Goal: Information Seeking & Learning: Learn about a topic

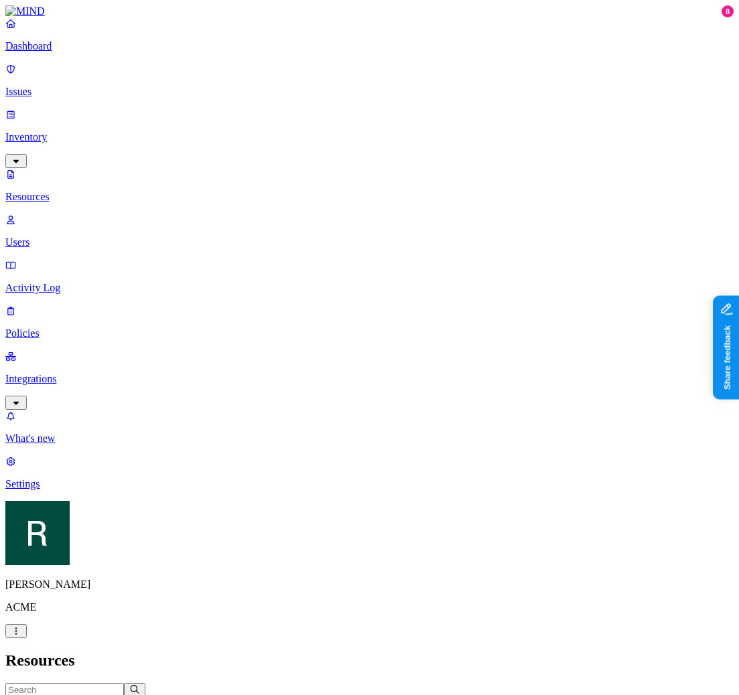
click at [270, 683] on div "Kind File type Classification Category Data types Labels Access Last access Dri…" at bounding box center [369, 697] width 728 height 28
click at [378, 694] on icon "button" at bounding box center [383, 703] width 11 height 9
click at [274, 254] on span "External users" at bounding box center [263, 265] width 36 height 23
click at [193, 230] on div "External users" at bounding box center [193, 255] width 0 height 50
click at [245, 86] on div "Internal users" at bounding box center [245, 110] width 0 height 48
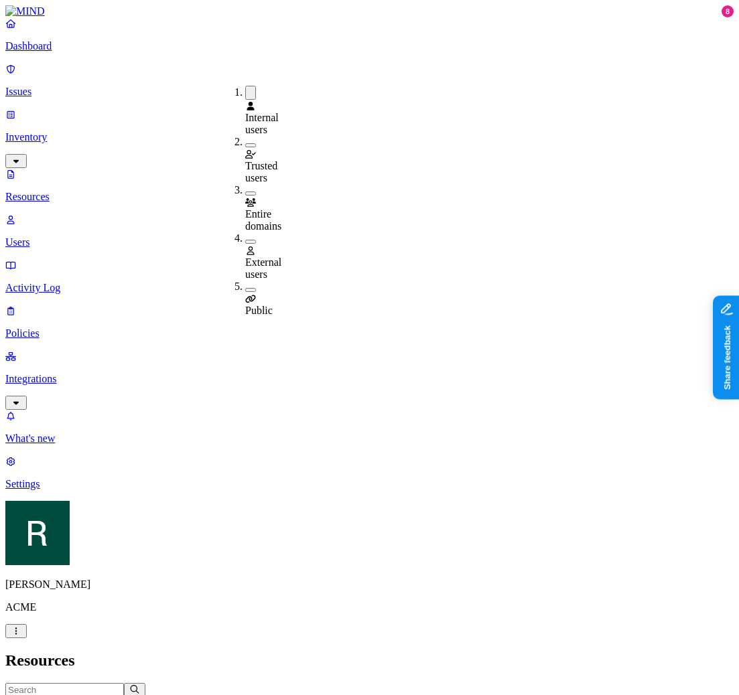
click at [277, 208] on span "Entire domains" at bounding box center [263, 219] width 36 height 23
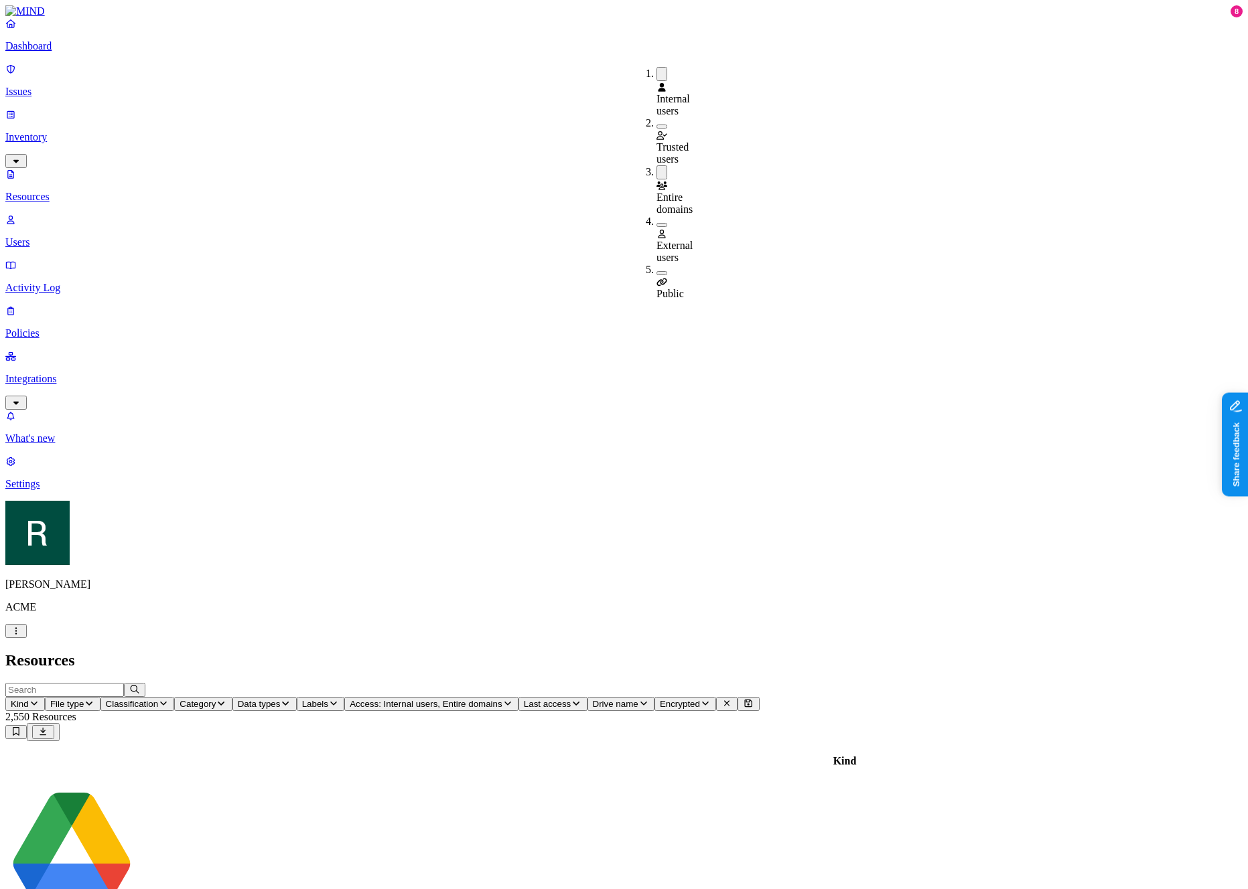
click at [48, 91] on link "Issues" at bounding box center [623, 80] width 1237 height 35
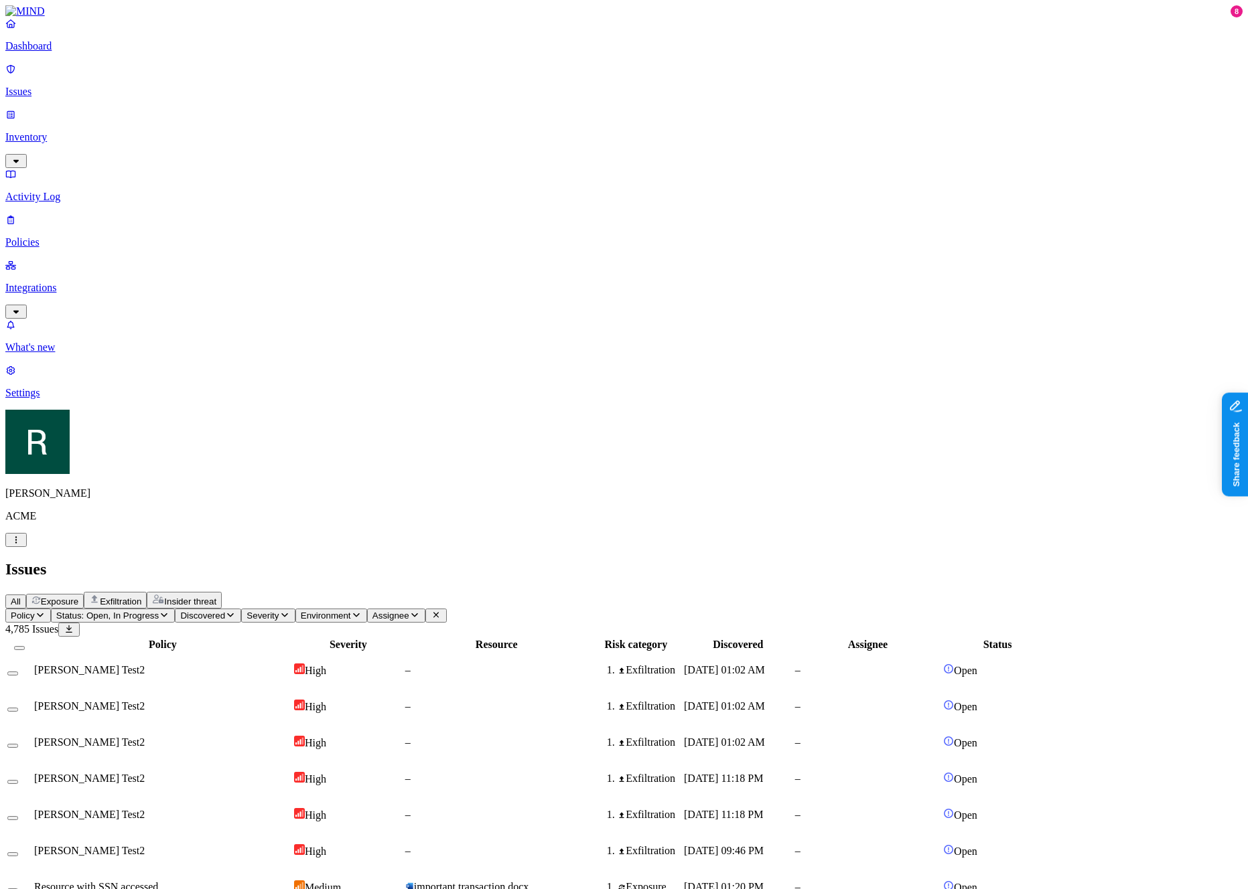
click at [403, 653] on td "High" at bounding box center [348, 670] width 110 height 35
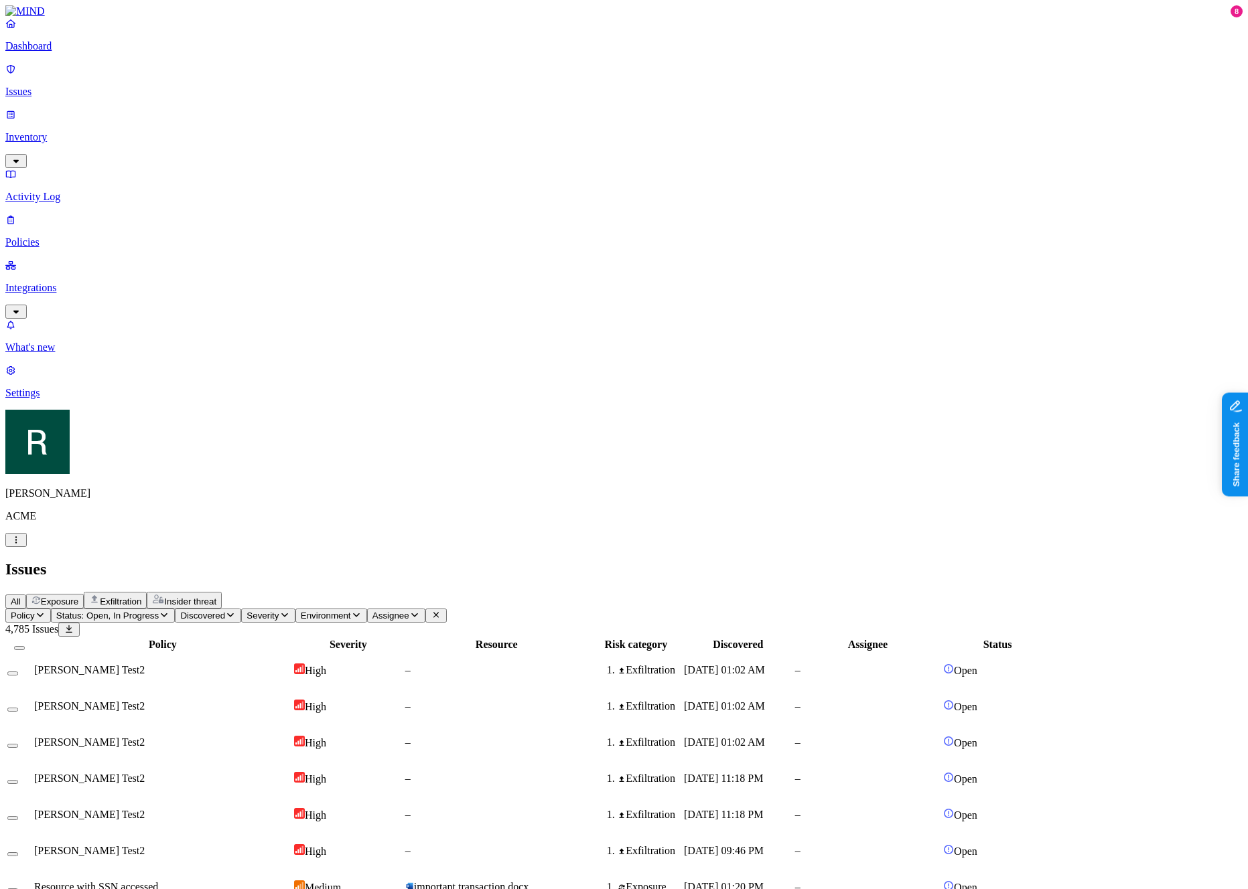
drag, startPoint x: 1042, startPoint y: 203, endPoint x: 1044, endPoint y: 215, distance: 12.2
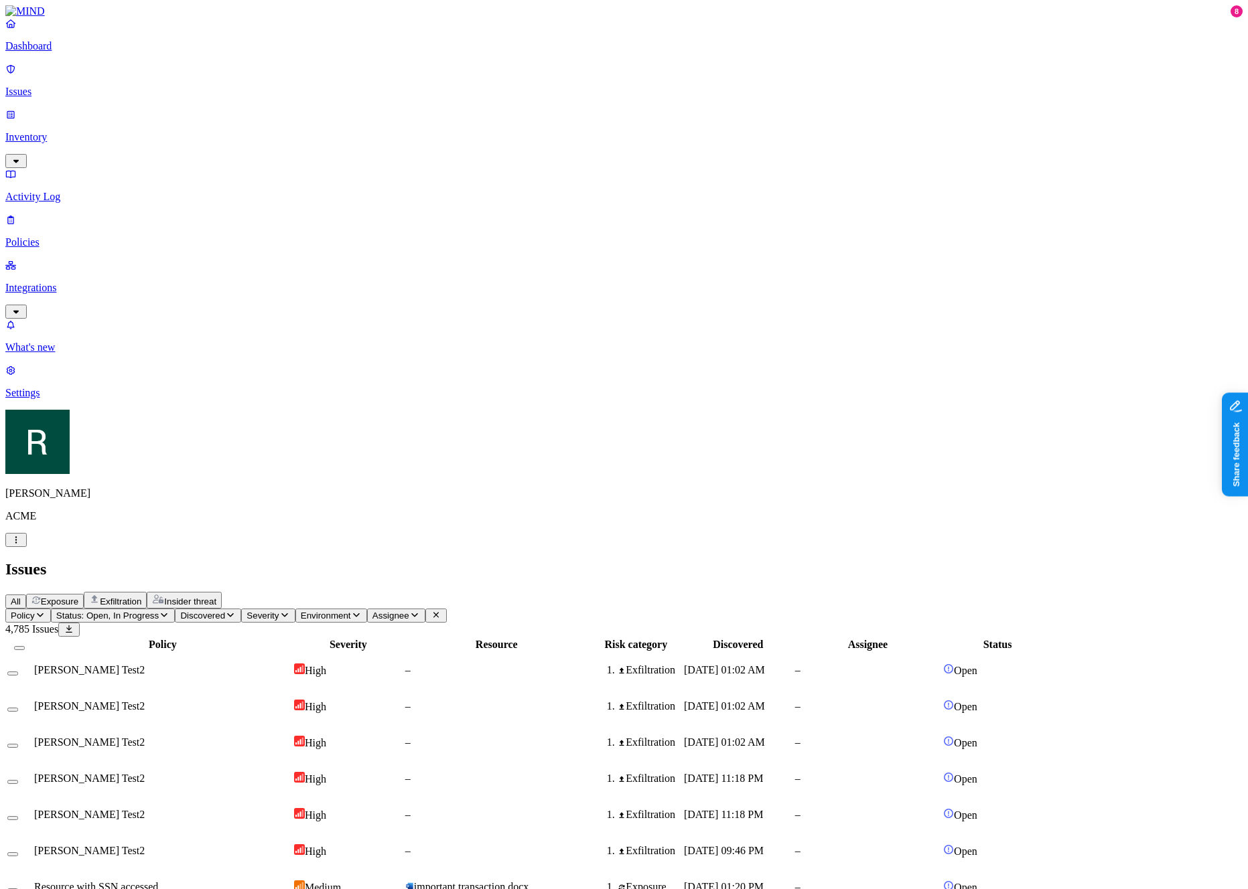
click at [694, 561] on div "Issues" at bounding box center [623, 570] width 1237 height 18
click at [292, 653] on td "[PERSON_NAME] Test2" at bounding box center [162, 670] width 258 height 35
click at [292, 689] on td "[PERSON_NAME] Test2" at bounding box center [162, 706] width 258 height 35
click at [279, 611] on span "Severity" at bounding box center [262, 616] width 32 height 10
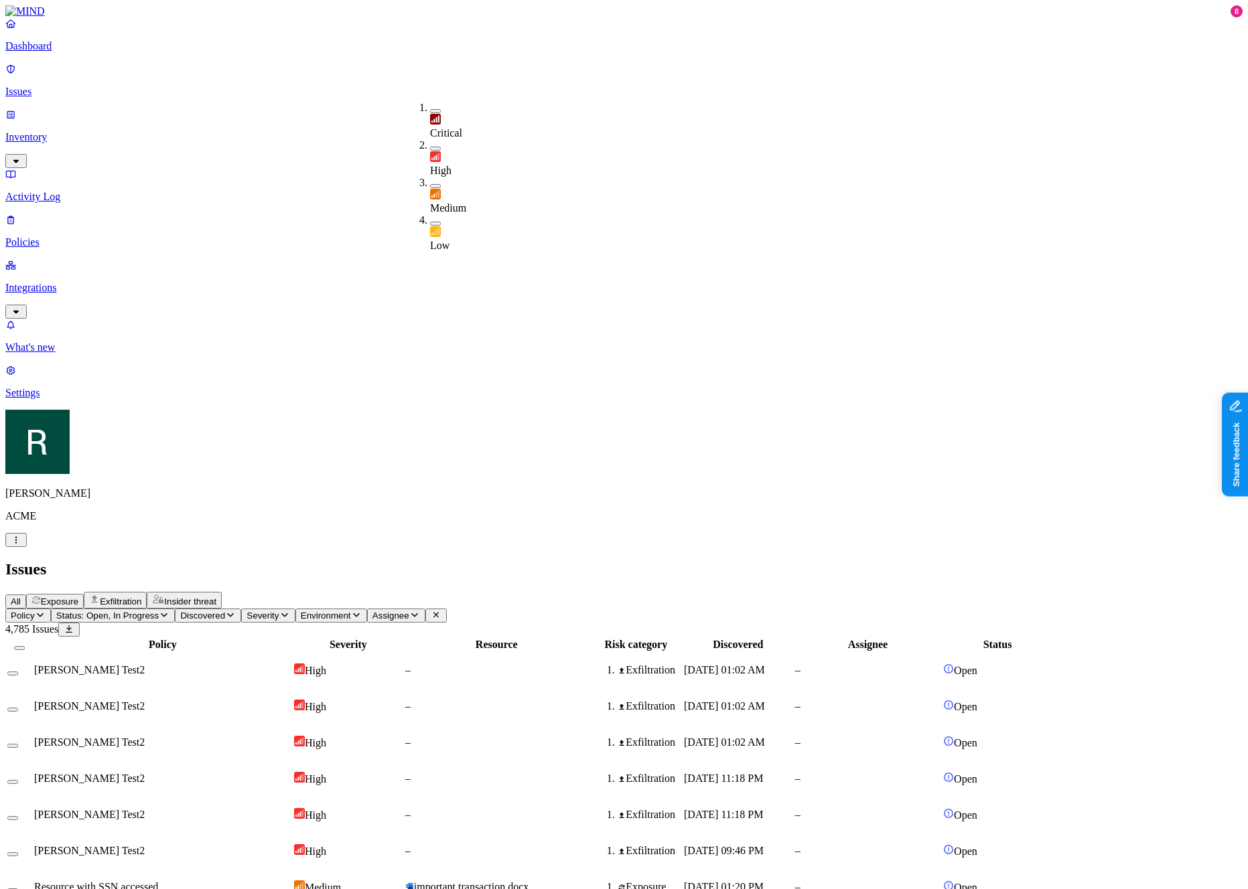
click at [493, 592] on div "All Exposure Exfiltration Insider threat" at bounding box center [623, 600] width 1237 height 17
click at [326, 665] on span "High" at bounding box center [315, 670] width 21 height 11
click at [738, 561] on div "Issues" at bounding box center [623, 570] width 1237 height 18
